Goal: Task Accomplishment & Management: Complete application form

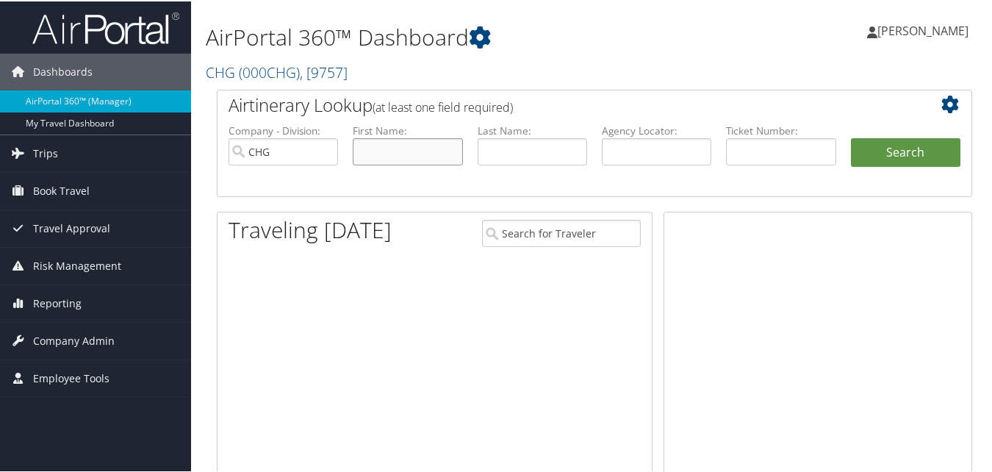
click at [381, 139] on input "text" at bounding box center [407, 150] width 109 height 27
paste input "[PERSON_NAME]"
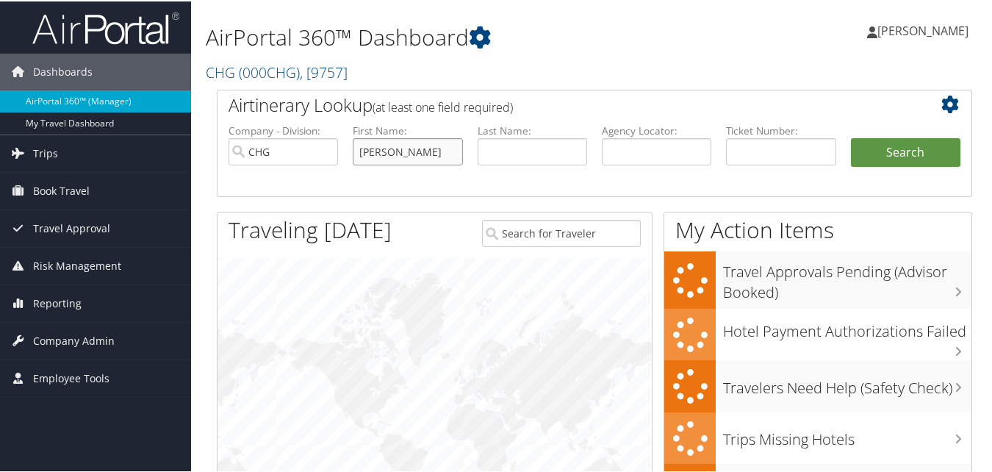
drag, startPoint x: 395, startPoint y: 148, endPoint x: 339, endPoint y: 154, distance: 56.9
click at [339, 154] on ul "Company - Division: CHG First Name: [PERSON_NAME] Last Name: Agency Locator: De…" at bounding box center [594, 158] width 747 height 73
type input "[PERSON_NAME]"
click at [490, 152] on input "text" at bounding box center [532, 150] width 109 height 27
paste input "[PERSON_NAME]"
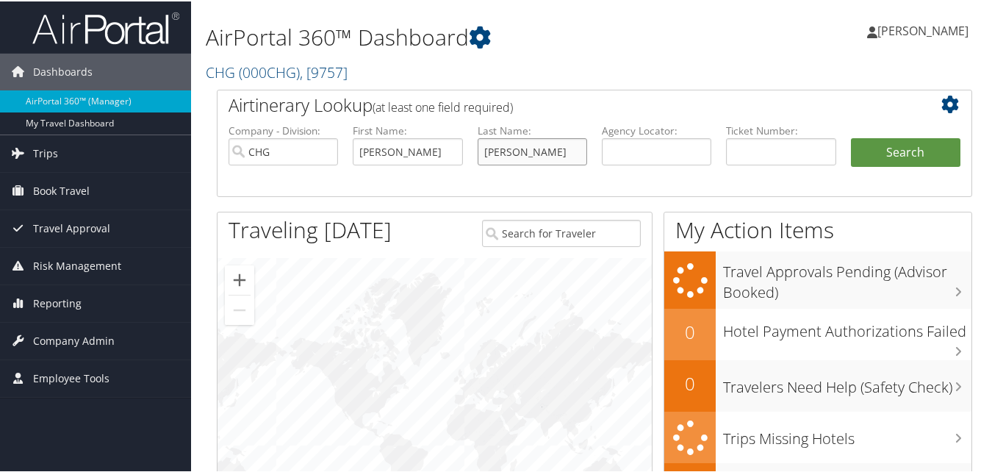
type input "[PERSON_NAME]"
drag, startPoint x: 399, startPoint y: 147, endPoint x: 342, endPoint y: 152, distance: 57.6
click at [342, 152] on ul "Company - Division: CHG First Name: [PERSON_NAME] Last Name: [PERSON_NAME] Agen…" at bounding box center [594, 158] width 747 height 73
click at [536, 147] on input "[PERSON_NAME]" at bounding box center [532, 150] width 109 height 27
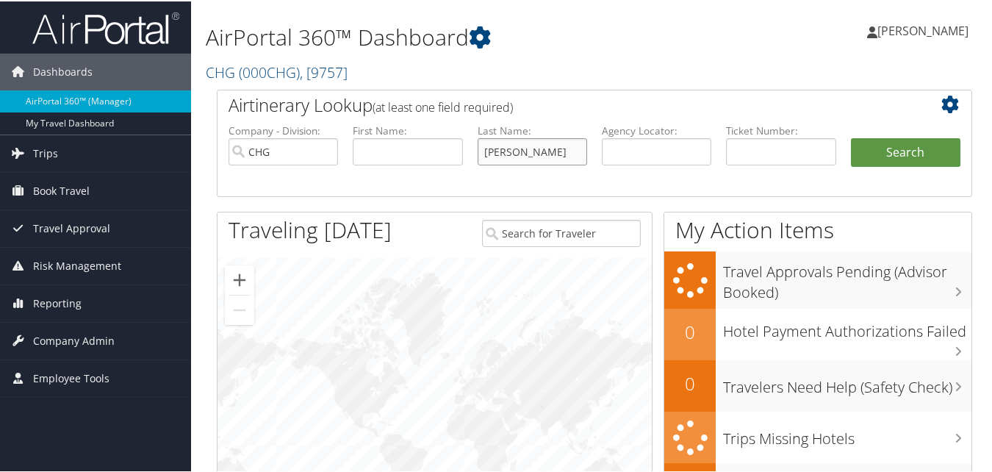
paste input "[PERSON_NAME]"
drag, startPoint x: 518, startPoint y: 152, endPoint x: 431, endPoint y: 158, distance: 87.6
click at [431, 158] on ul "Company - Division: CHG First Name: Last Name: [PERSON_NAME] Agency Locator: De…" at bounding box center [594, 158] width 747 height 73
type input "[PERSON_NAME]"
click at [447, 144] on input "text" at bounding box center [407, 150] width 109 height 27
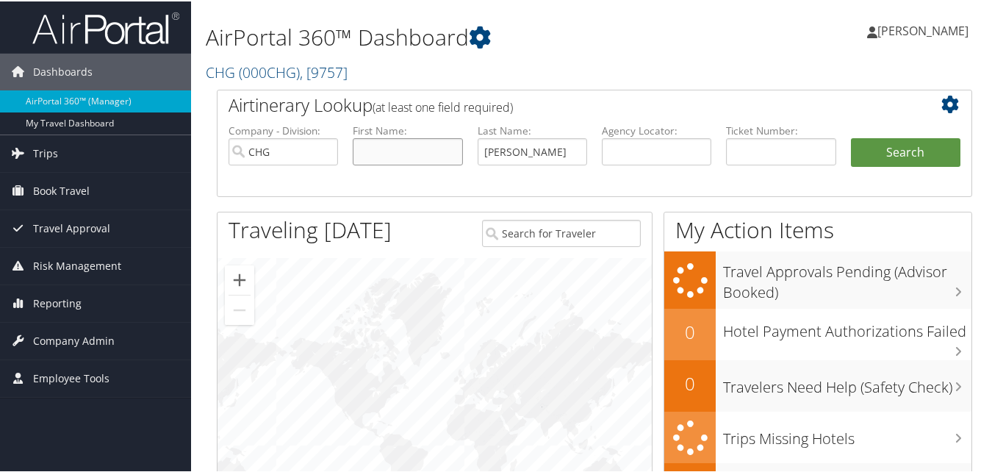
paste input "[PERSON_NAME]"
click at [358, 148] on input "[PERSON_NAME]" at bounding box center [407, 150] width 109 height 27
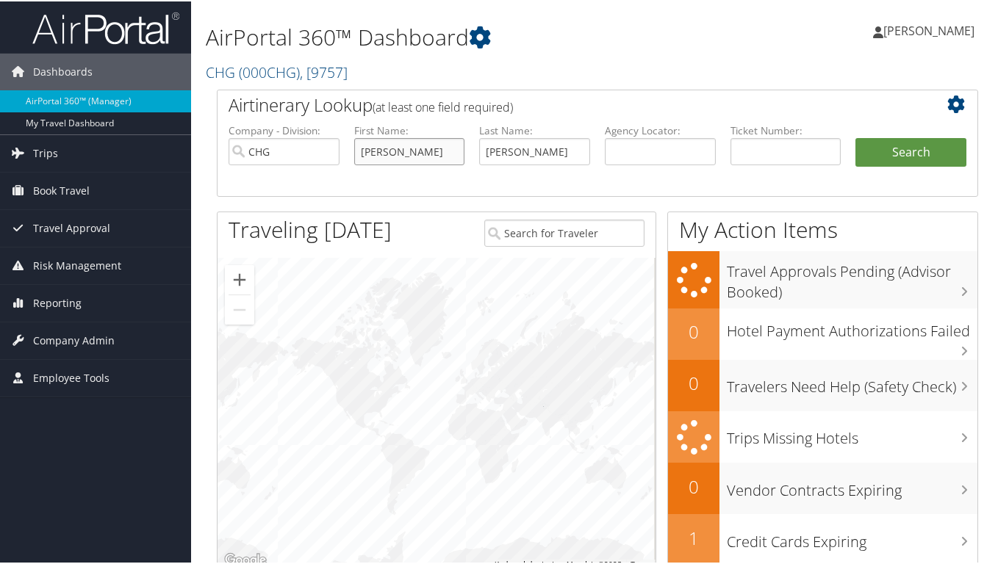
click at [412, 155] on input "[PERSON_NAME]" at bounding box center [409, 150] width 111 height 27
type input "[PERSON_NAME]"
click at [910, 156] on button "Search" at bounding box center [910, 151] width 111 height 29
